Goal: Information Seeking & Learning: Learn about a topic

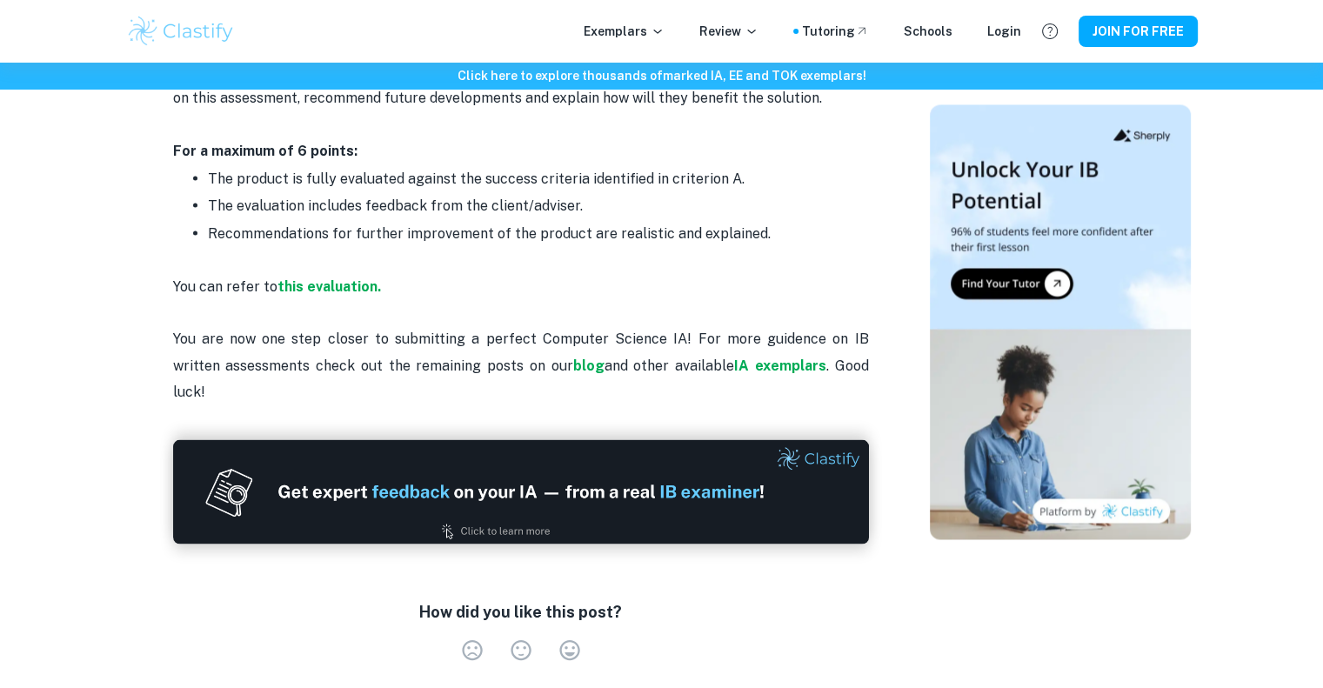
scroll to position [3166, 0]
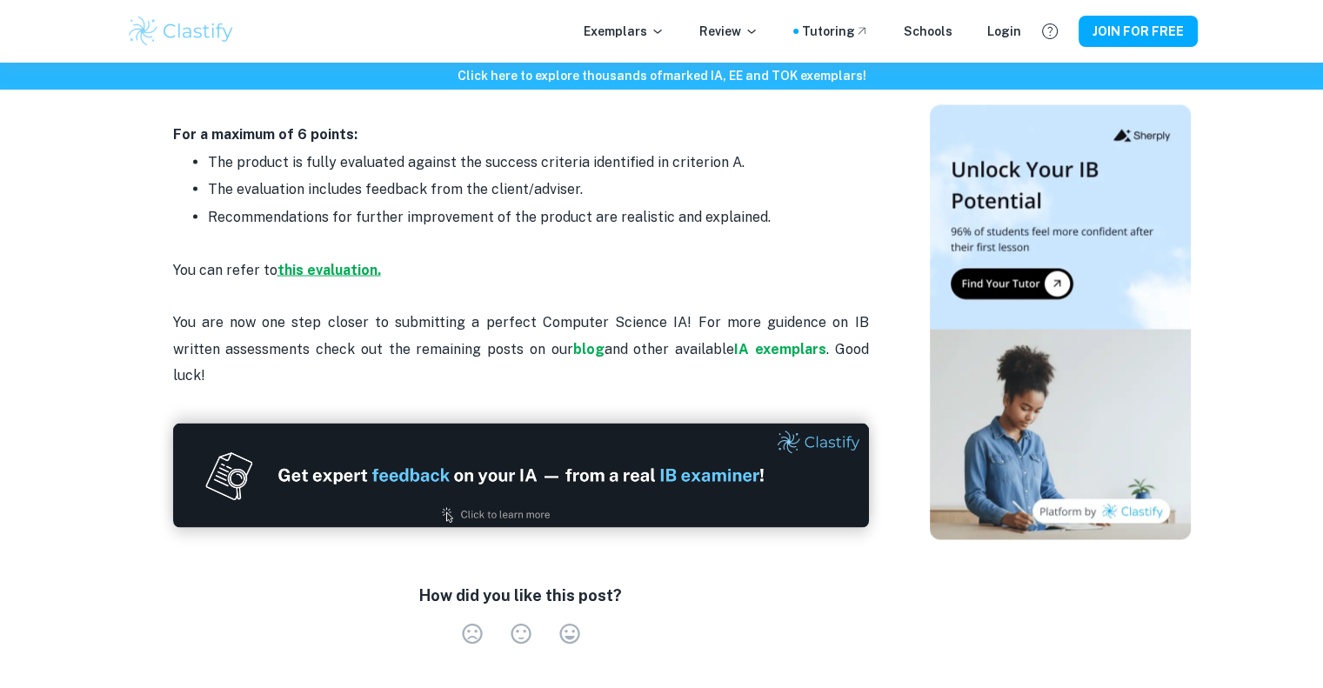
click at [306, 261] on strong "this evaluation." at bounding box center [330, 269] width 104 height 17
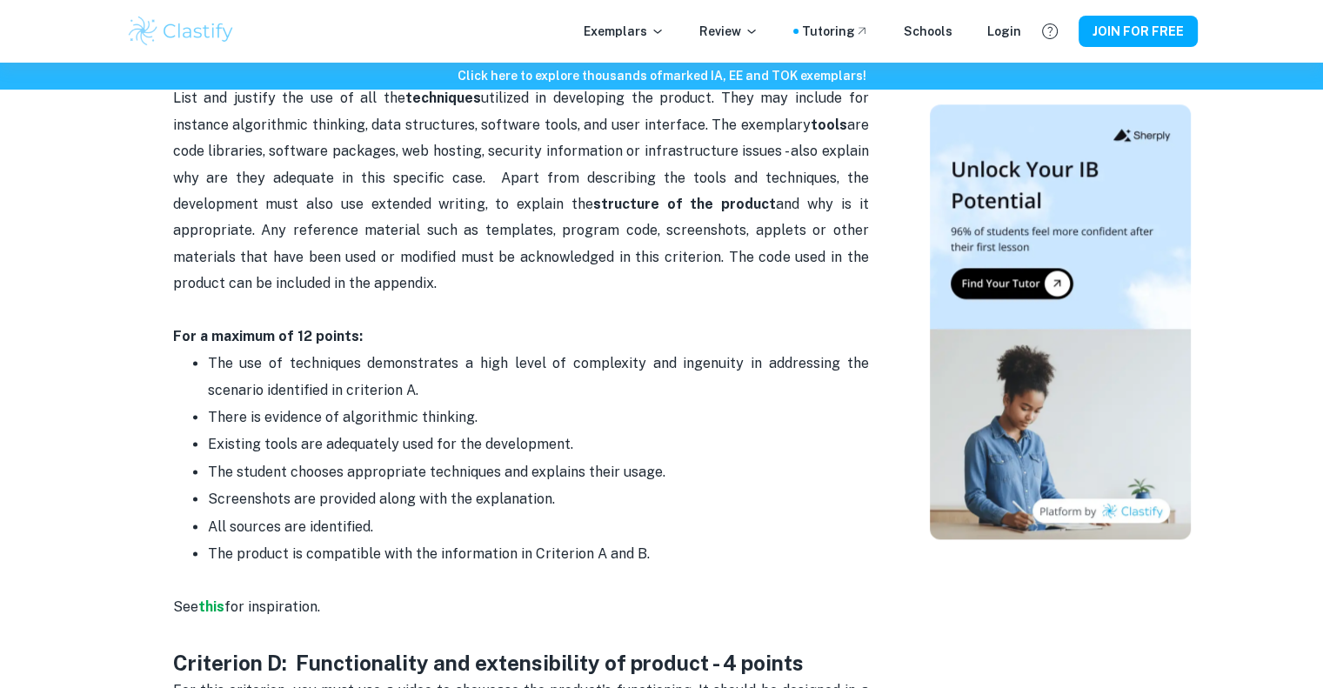
scroll to position [2240, 0]
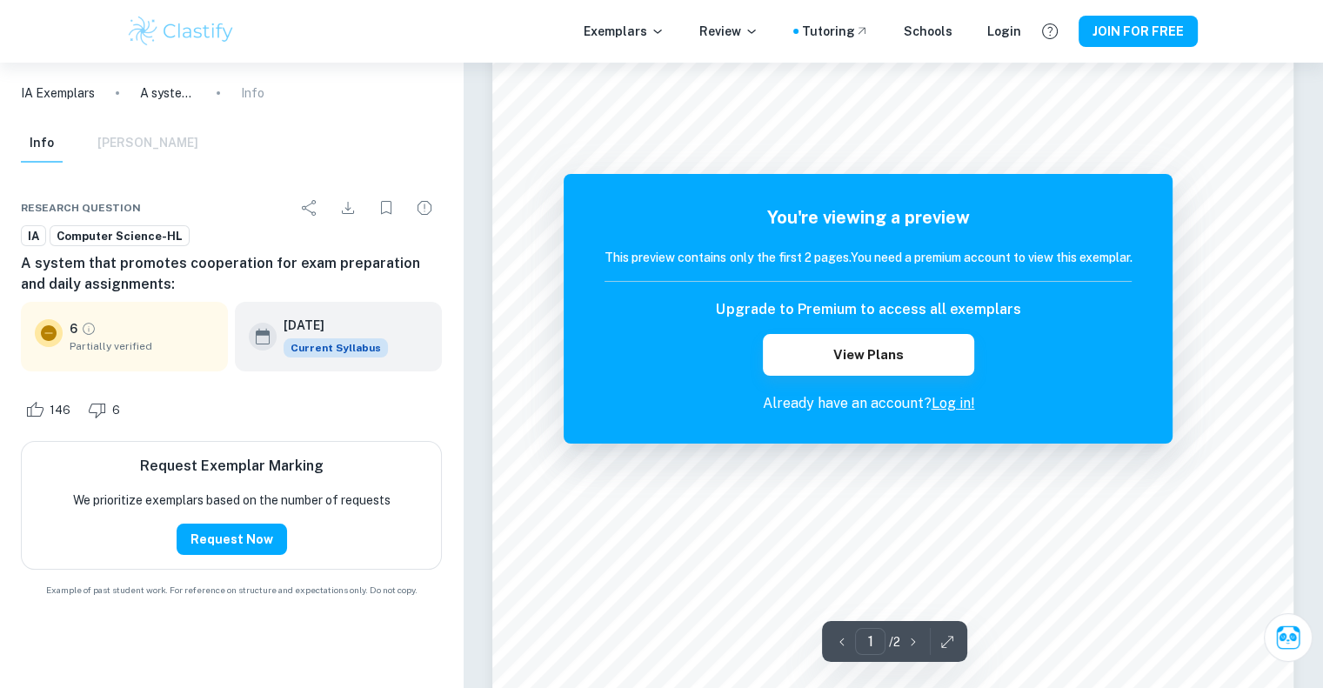
scroll to position [42, 0]
click at [204, 36] on img at bounding box center [181, 31] width 110 height 35
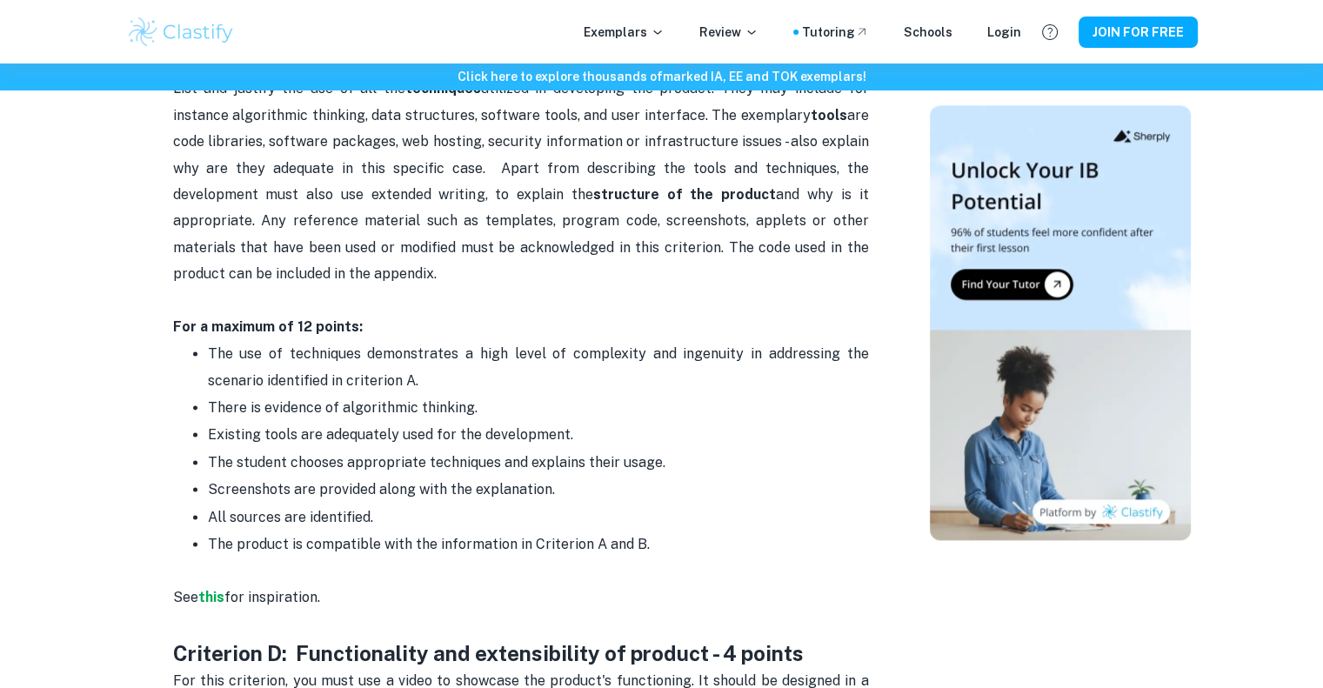
scroll to position [2245, 0]
